Goal: Find specific page/section: Find specific page/section

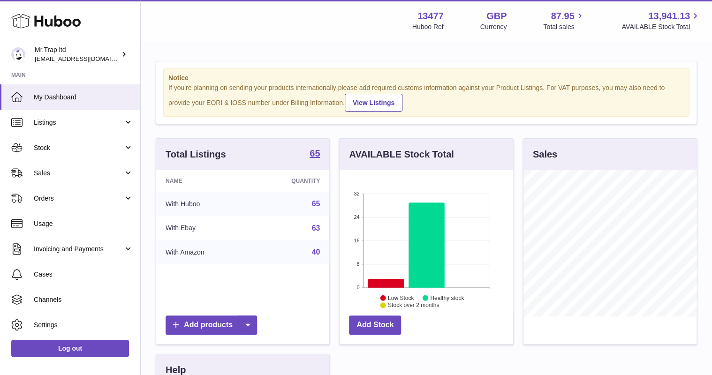
scroll to position [146, 173]
click at [78, 180] on link "Sales" at bounding box center [70, 172] width 140 height 25
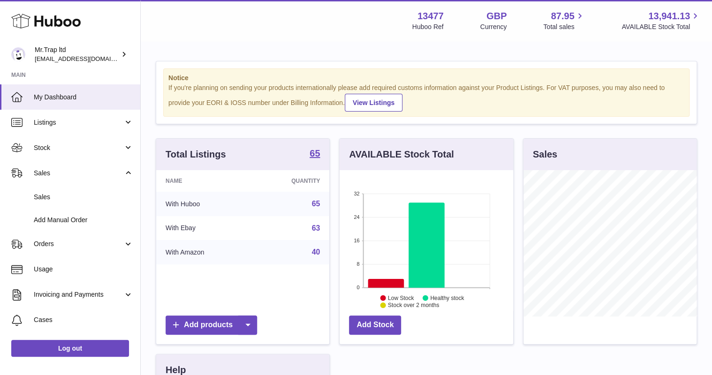
click at [75, 194] on span "Sales" at bounding box center [83, 197] width 99 height 9
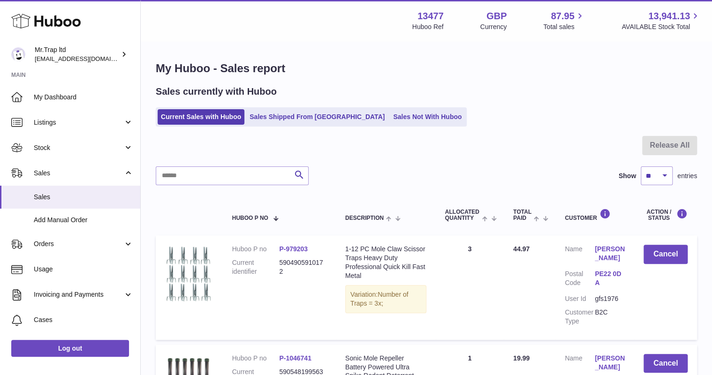
click at [377, 125] on ul "Current Sales with Huboo Sales Shipped From Huboo Sales Not With Huboo" at bounding box center [311, 116] width 311 height 19
click at [390, 118] on link "Sales Not With Huboo" at bounding box center [427, 116] width 75 height 15
